Goal: Use online tool/utility: Use online tool/utility

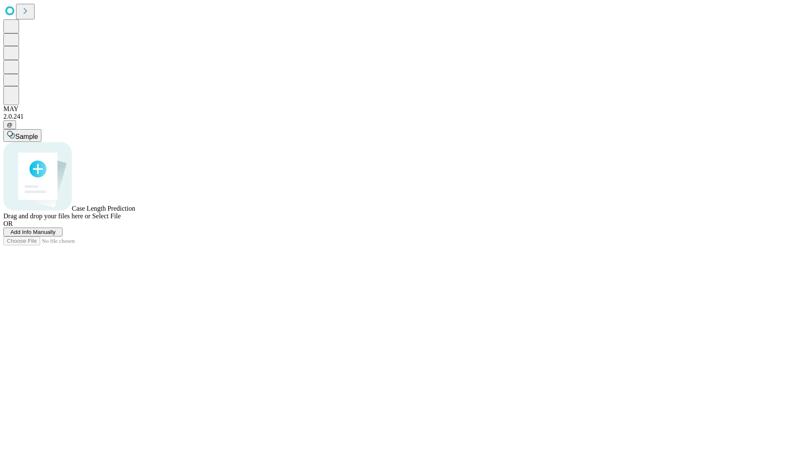
click at [121, 220] on span "Select File" at bounding box center [106, 215] width 29 height 7
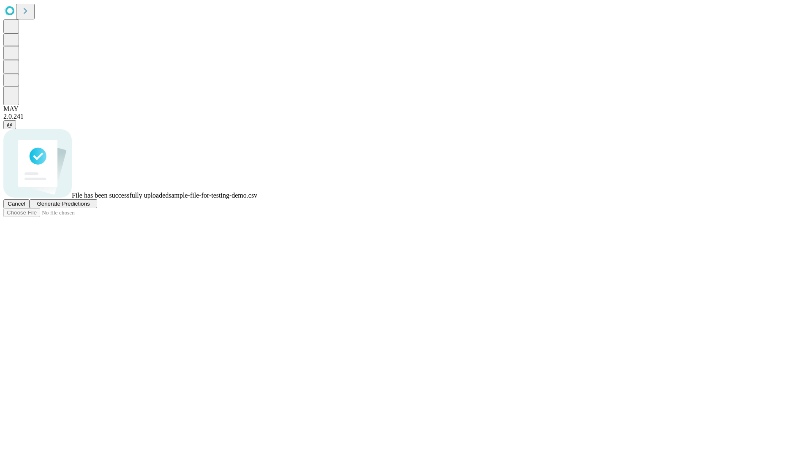
click at [90, 207] on span "Generate Predictions" at bounding box center [63, 204] width 53 height 6
